Goal: Information Seeking & Learning: Learn about a topic

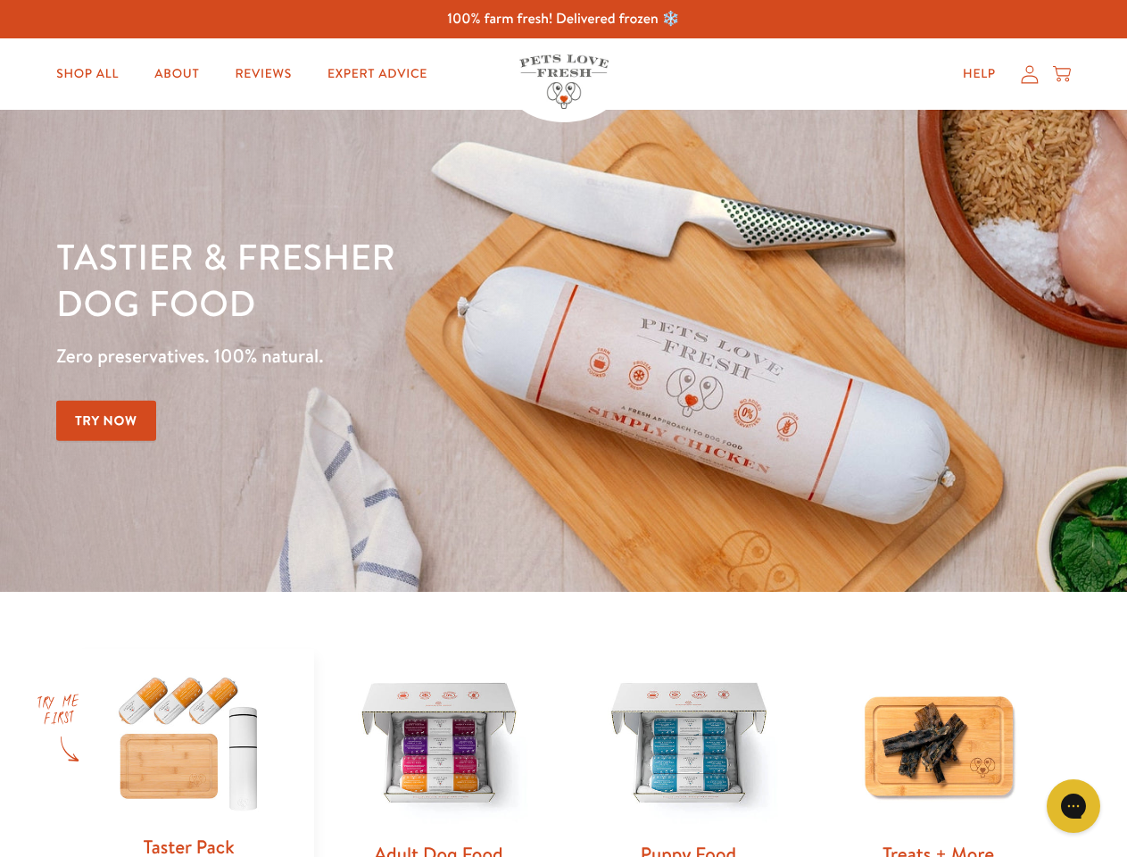
click at [563, 428] on div "Tastier & fresher dog food Zero preservatives. 100% natural. Try Now" at bounding box center [394, 351] width 677 height 236
click at [1074, 806] on icon "Gorgias live chat" at bounding box center [1073, 805] width 17 height 17
